Goal: Find specific page/section

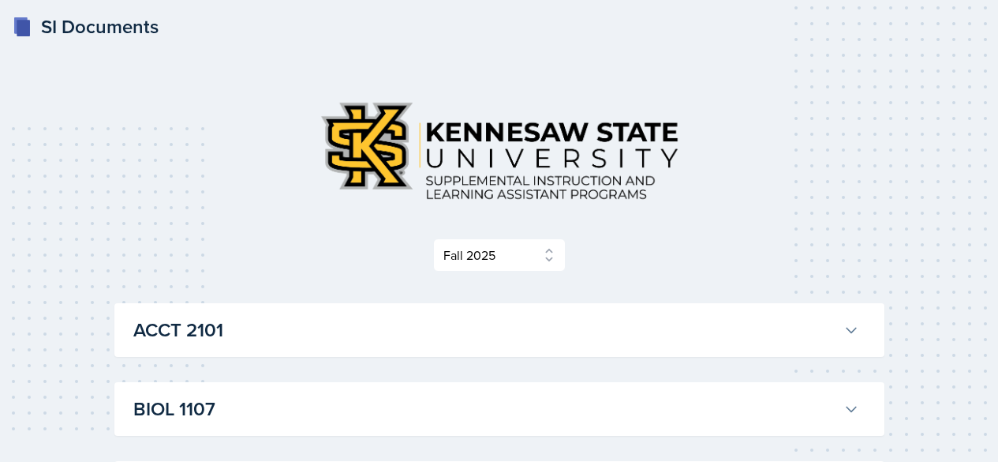
select select "2bed604d-1099-4043-b1bc-2365e8740244"
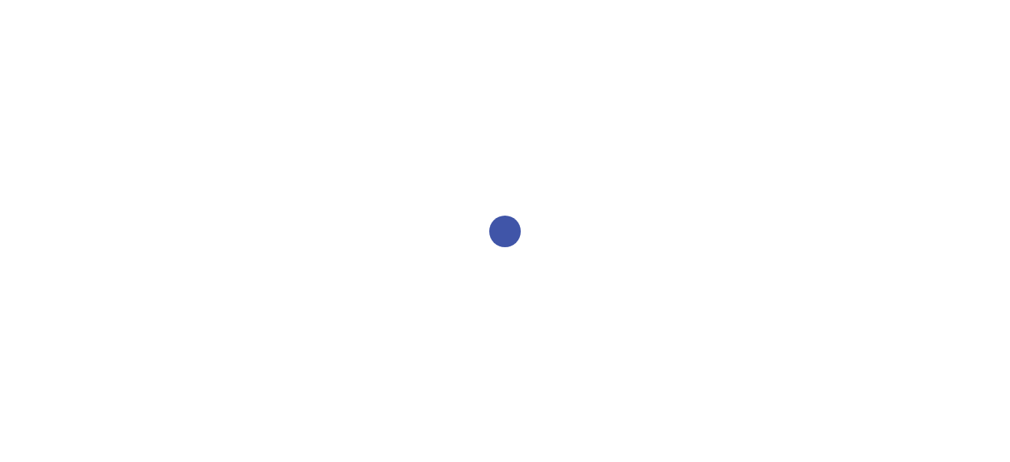
select select "2bed604d-1099-4043-b1bc-2365e8740244"
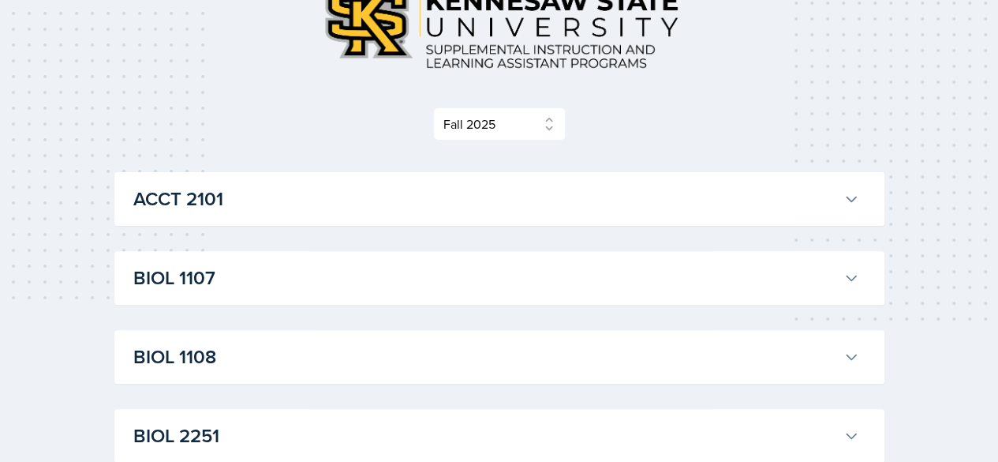
scroll to position [142, 0]
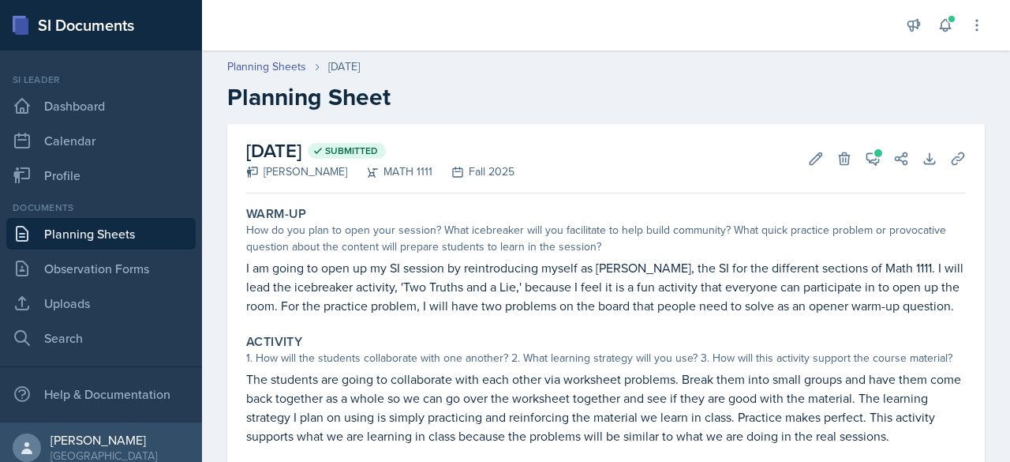
scroll to position [55, 0]
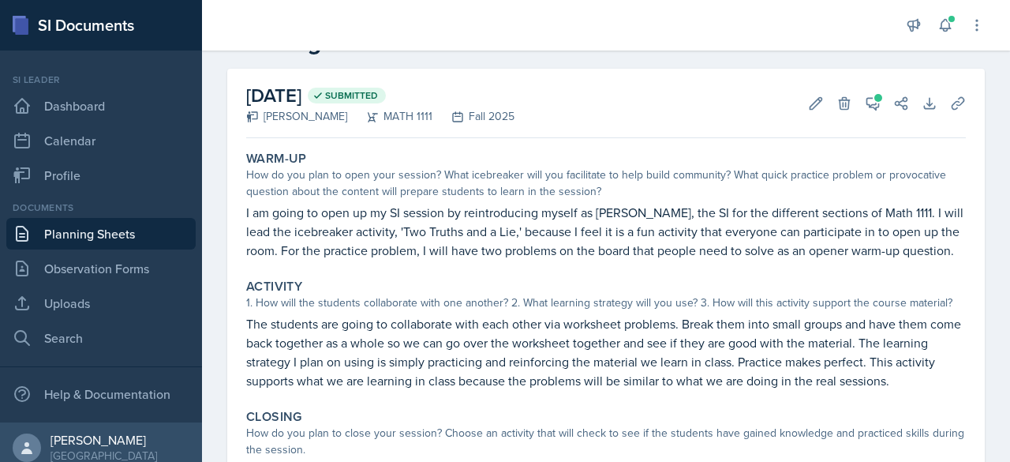
click at [146, 237] on link "Planning Sheets" at bounding box center [100, 234] width 189 height 32
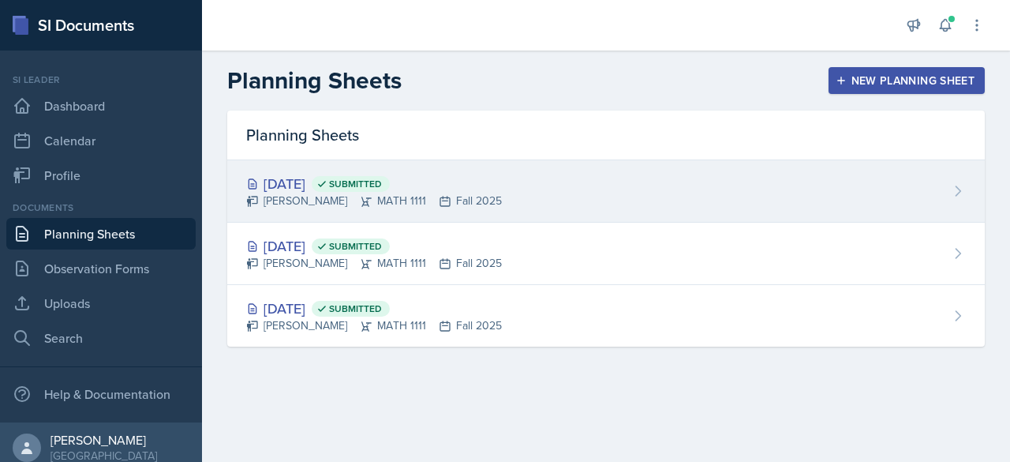
click at [312, 189] on div "Aug 27th, 2025 Submitted" at bounding box center [374, 183] width 256 height 21
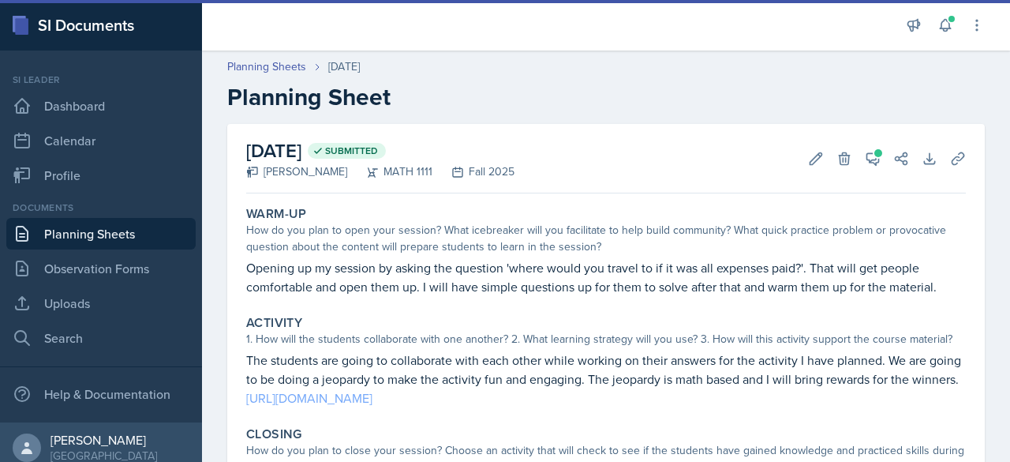
click at [372, 402] on link "https://jeopardylabs.com/play/algebra-1-eoc-review-244" at bounding box center [309, 397] width 126 height 17
